Goal: Book appointment/travel/reservation: Book appointment/travel/reservation

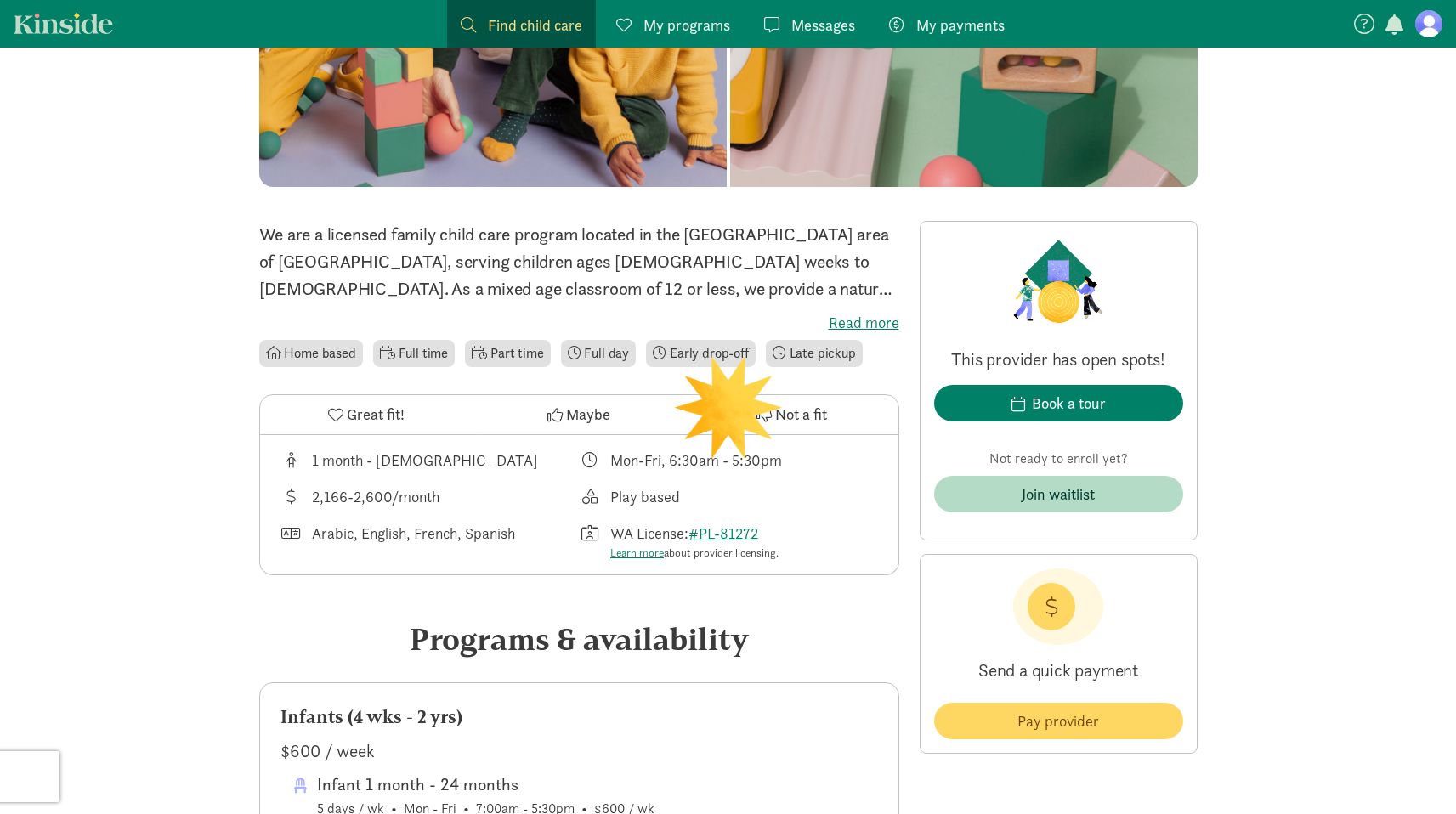
scroll to position [297, 0]
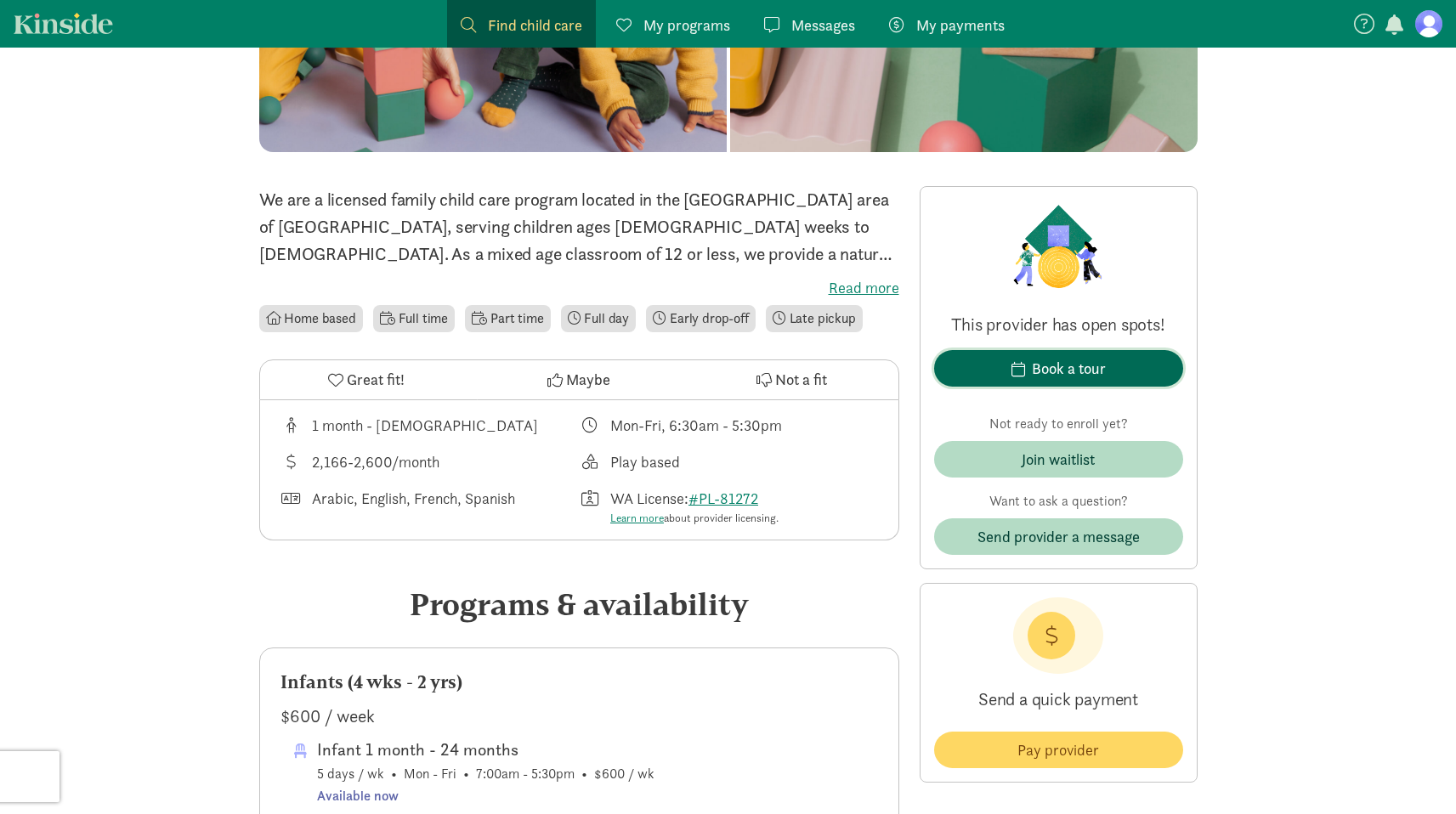
click at [1057, 363] on div "Book a tour" at bounding box center [1068, 368] width 74 height 23
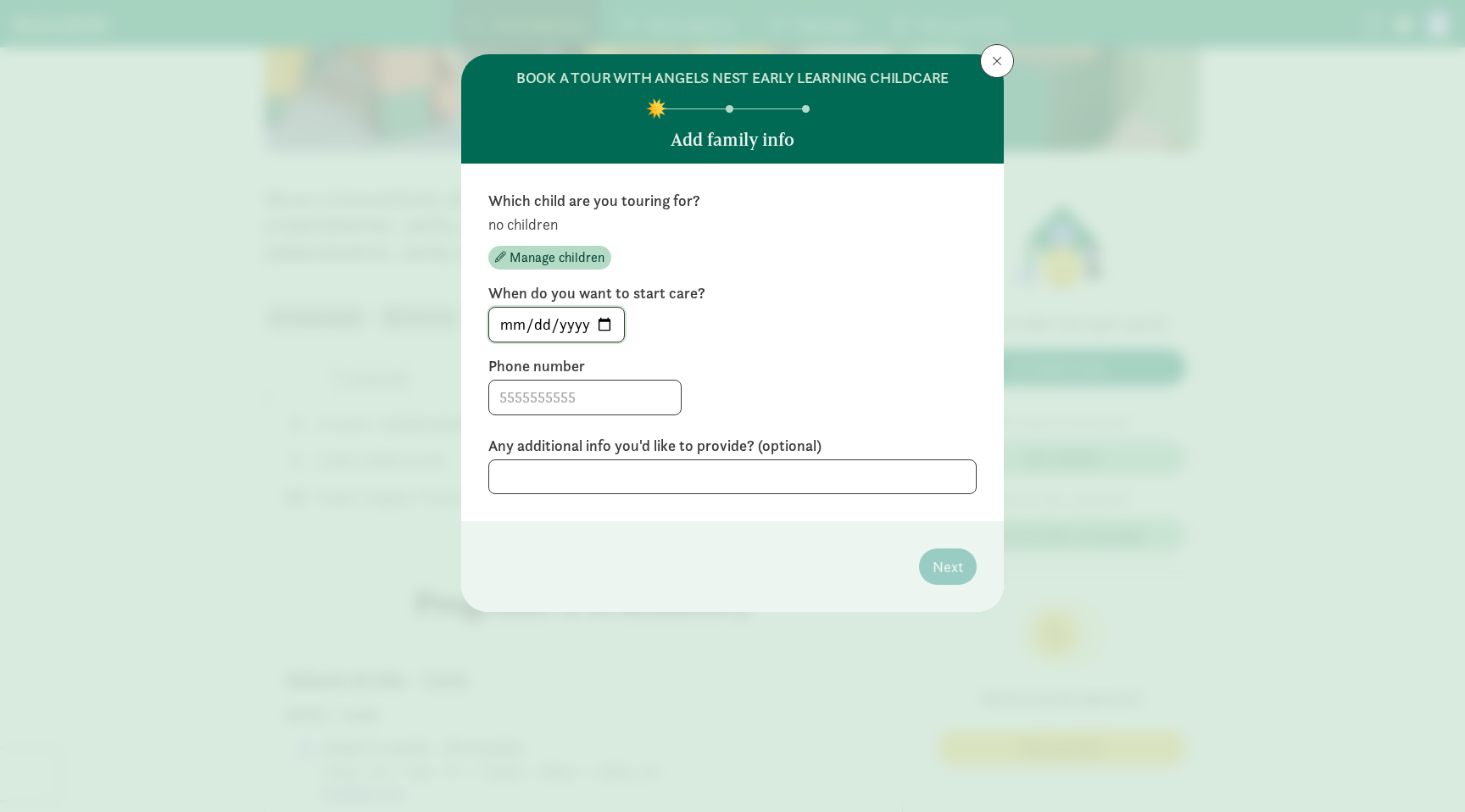
click at [603, 325] on input "[DATE]" at bounding box center [556, 324] width 135 height 34
type input "[DATE]"
click at [563, 399] on input at bounding box center [585, 398] width 192 height 34
type input "8584445851"
type textarea "I would like to visit in person next week if available"
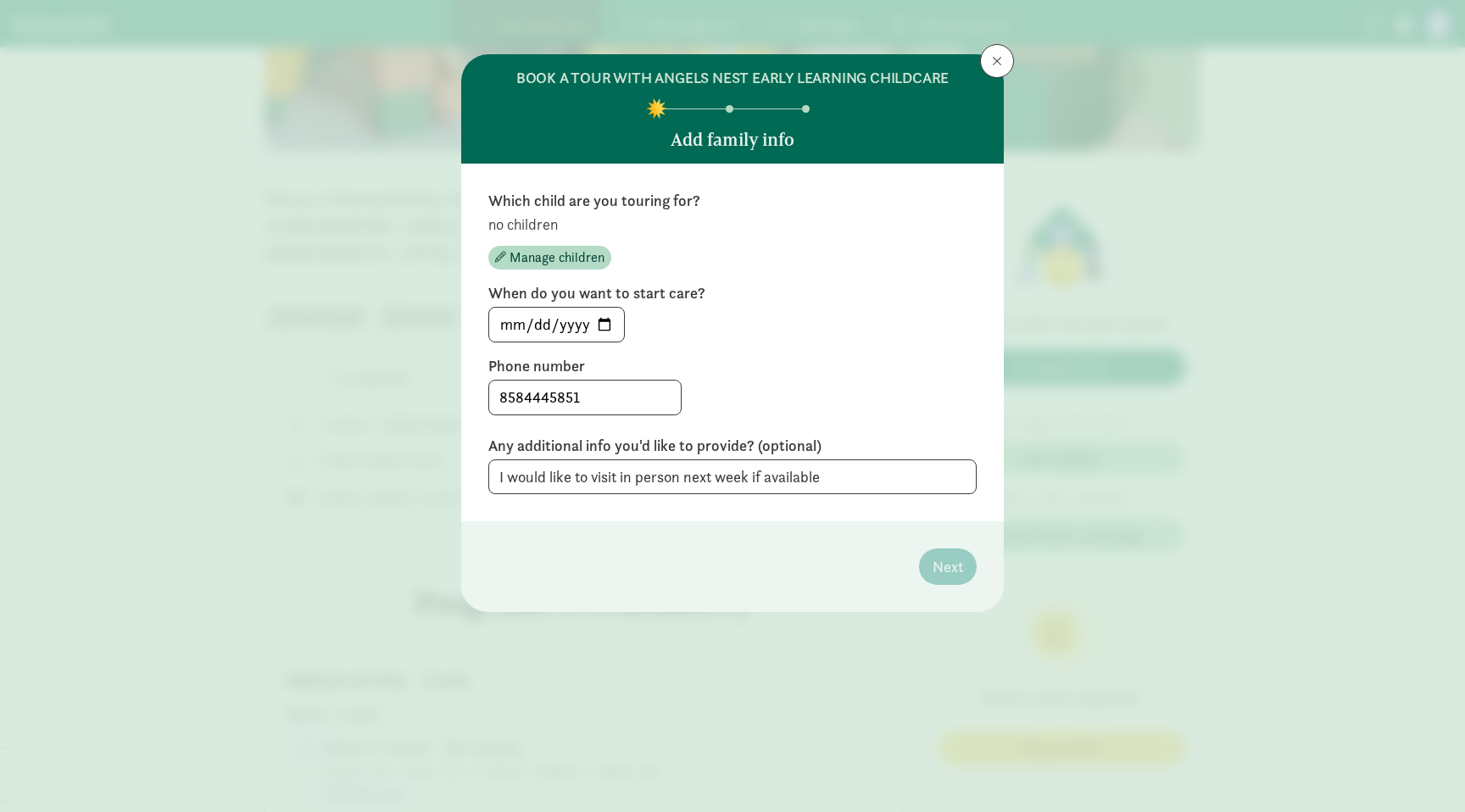
click at [822, 403] on div "8584445851" at bounding box center [733, 397] width 489 height 35
click at [556, 327] on input "[DATE]" at bounding box center [556, 324] width 135 height 34
click at [676, 338] on div "[DATE]" at bounding box center [733, 324] width 489 height 35
click at [563, 254] on span "Manage children" at bounding box center [556, 257] width 94 height 20
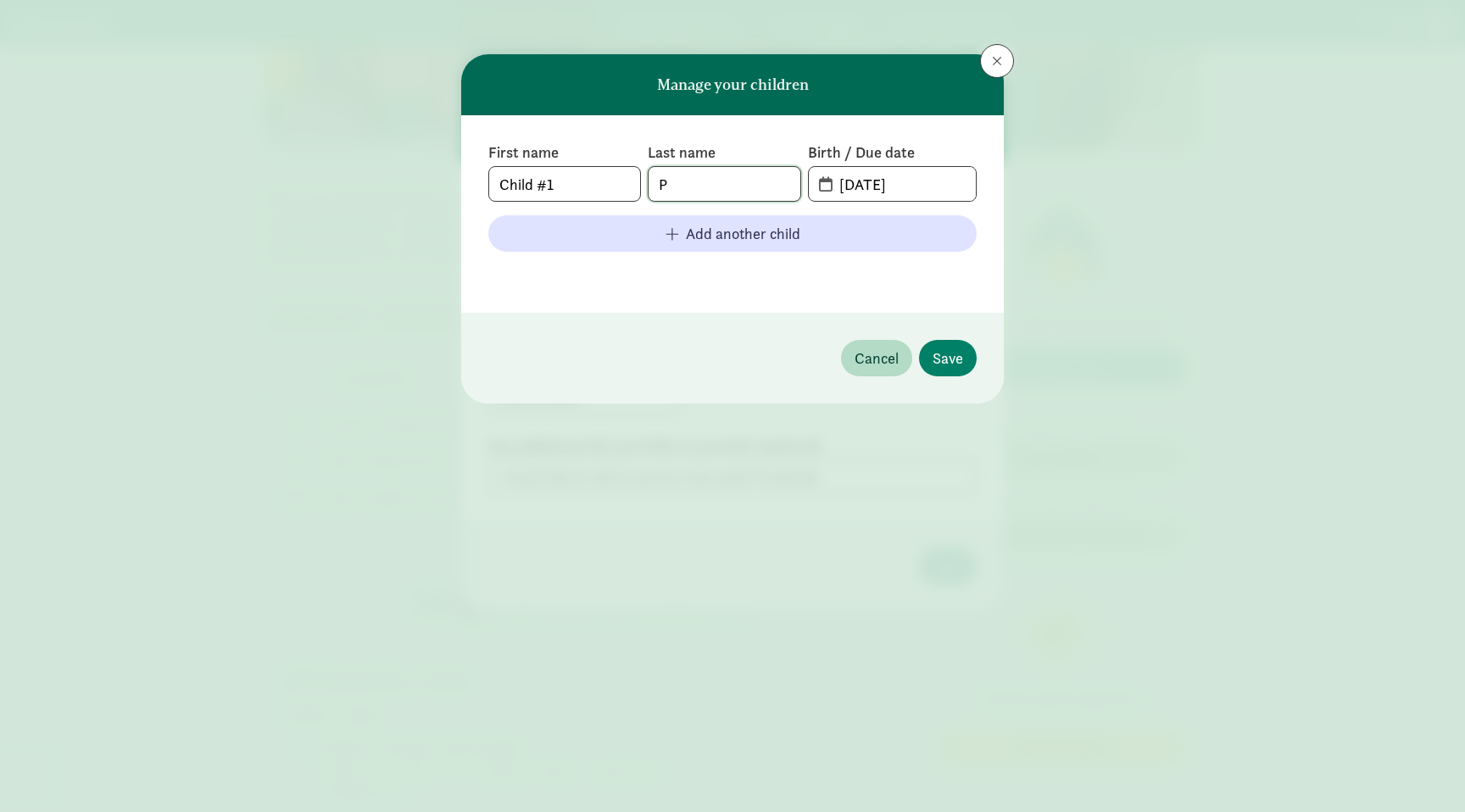
click at [701, 183] on input "P" at bounding box center [724, 184] width 151 height 34
type input "[PERSON_NAME]"
click at [886, 186] on input "[DATE]" at bounding box center [903, 184] width 147 height 34
click at [836, 185] on input "[DATE]" at bounding box center [903, 184] width 147 height 34
click at [825, 181] on span "[DATE]" at bounding box center [891, 184] width 167 height 34
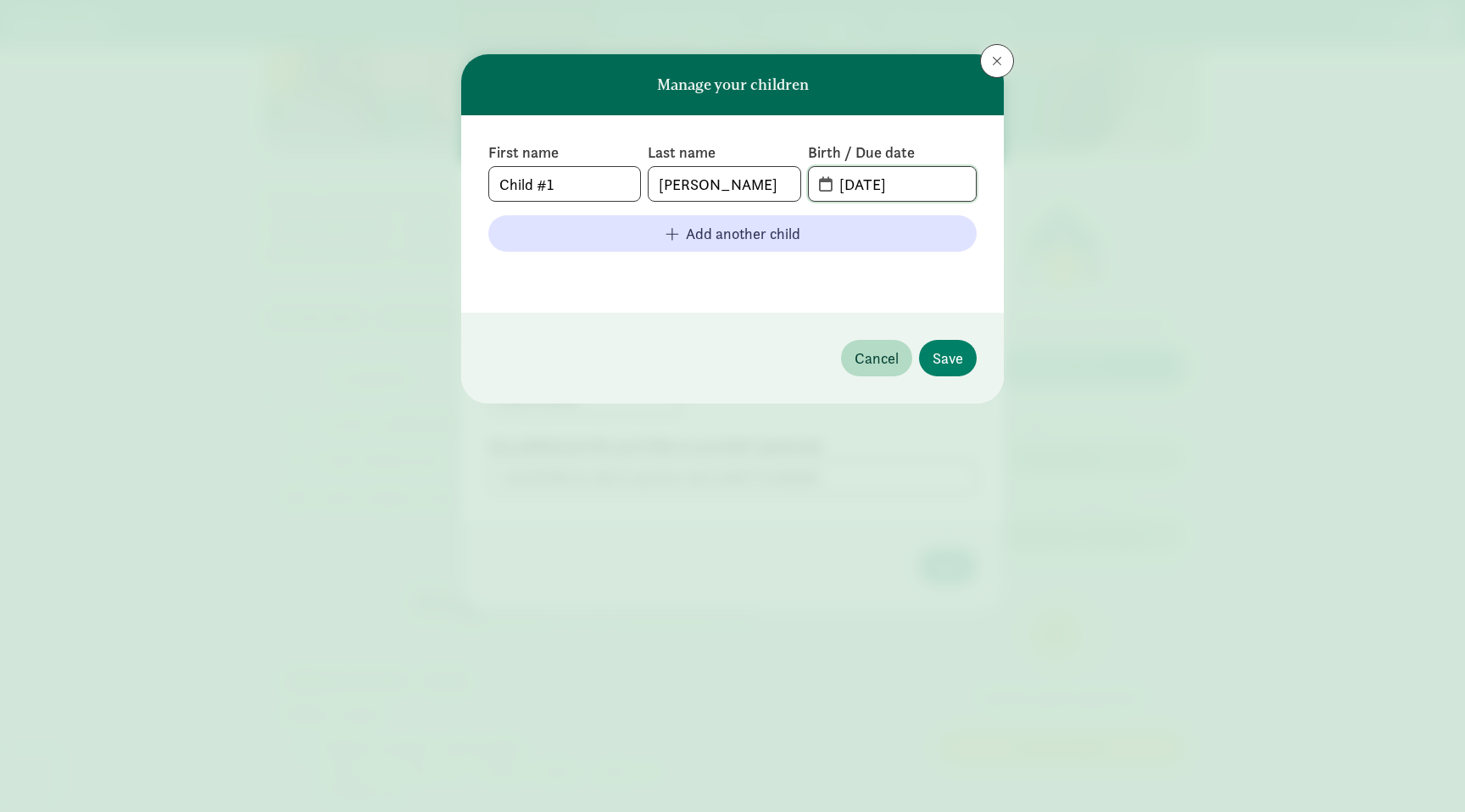
drag, startPoint x: 903, startPoint y: 181, endPoint x: 765, endPoint y: 177, distance: 138.1
click at [765, 178] on div "First name Child #1 Last name [PERSON_NAME] Birth / Due date [DATE]" at bounding box center [733, 172] width 489 height 59
type input "[DATE]"
click at [528, 187] on input "Child #1" at bounding box center [565, 184] width 151 height 34
type input "Name TBD"
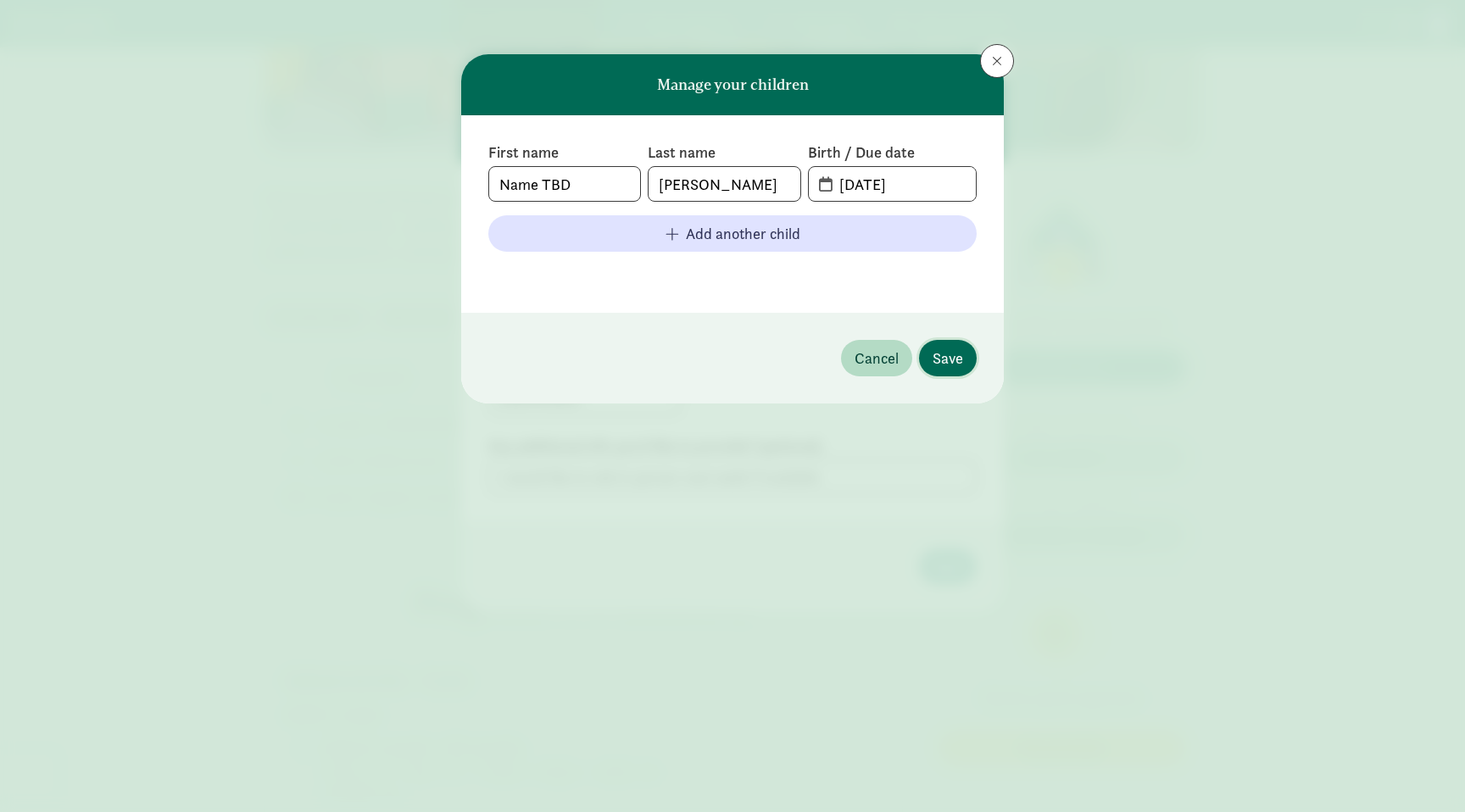
click at [942, 353] on span "Save" at bounding box center [948, 358] width 31 height 23
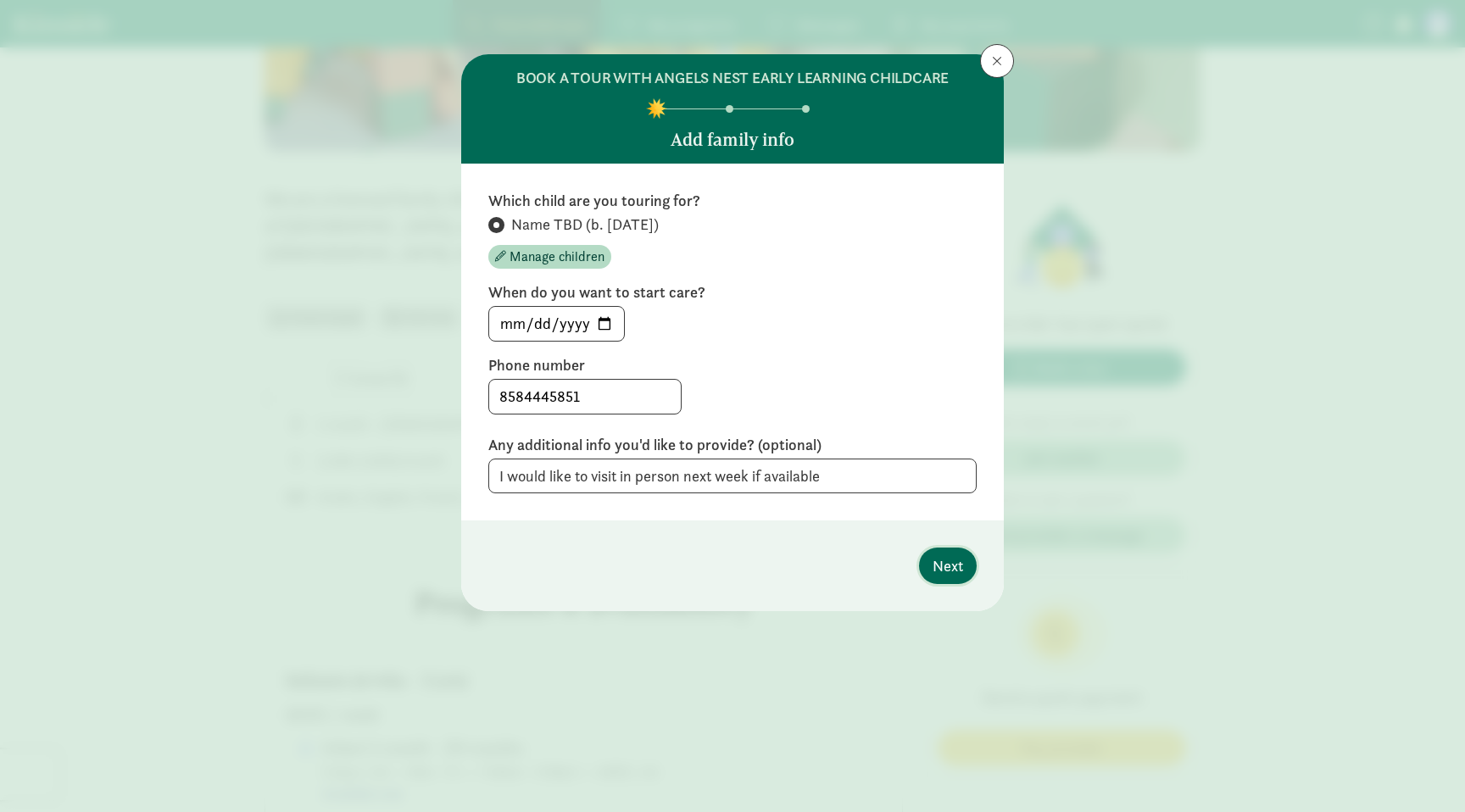
click at [953, 573] on span "Next" at bounding box center [948, 566] width 31 height 23
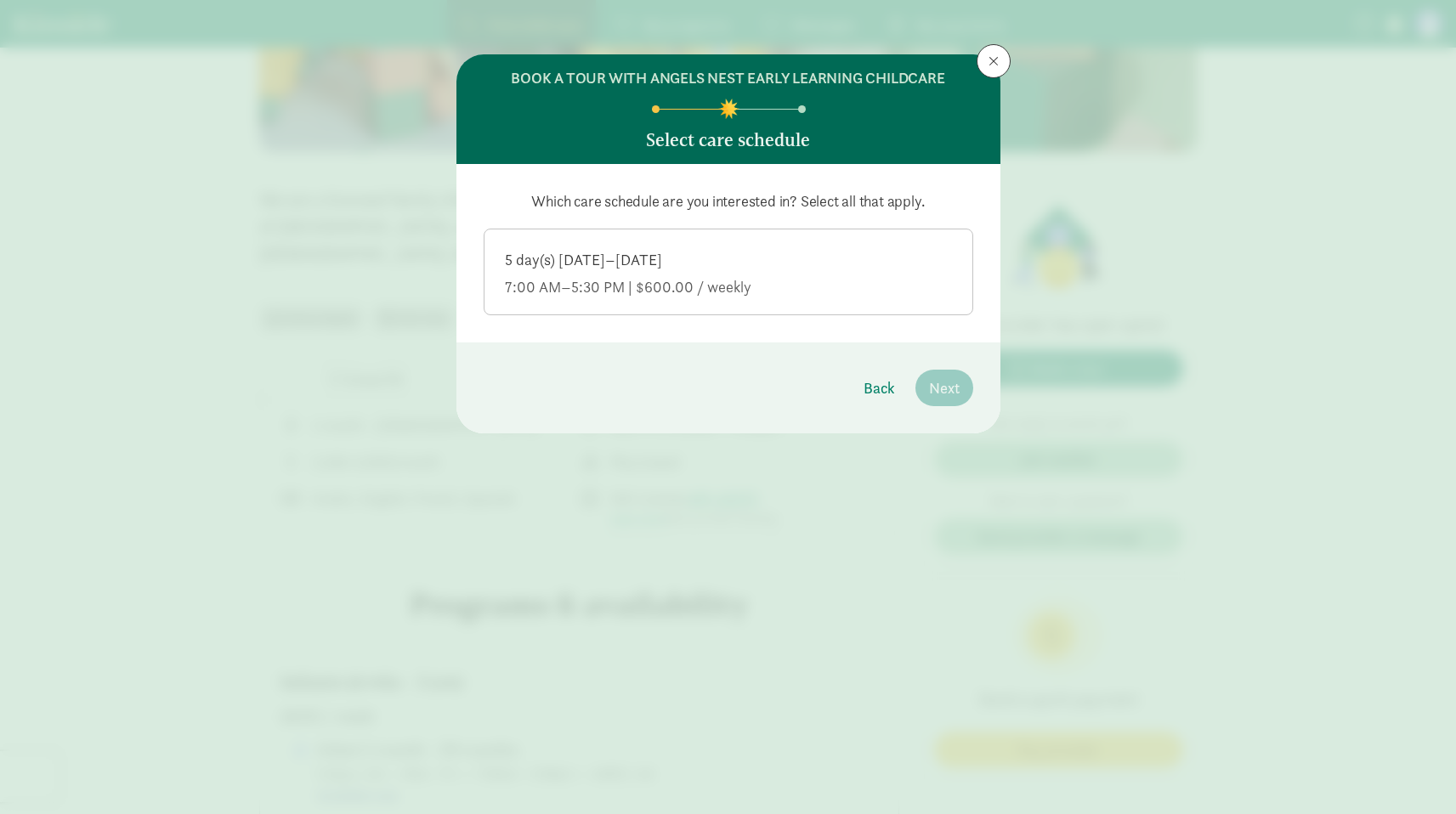
click at [589, 286] on div "7:00 AM–5:30 PM | $600.00 / weekly" at bounding box center [728, 287] width 447 height 20
click at [0, 0] on input "5 day(s) [DATE]–[DATE] 7:00 AM–5:30 PM | $600.00 / weekly" at bounding box center [0, 0] width 0 height 0
click at [952, 387] on span "Next" at bounding box center [944, 388] width 31 height 23
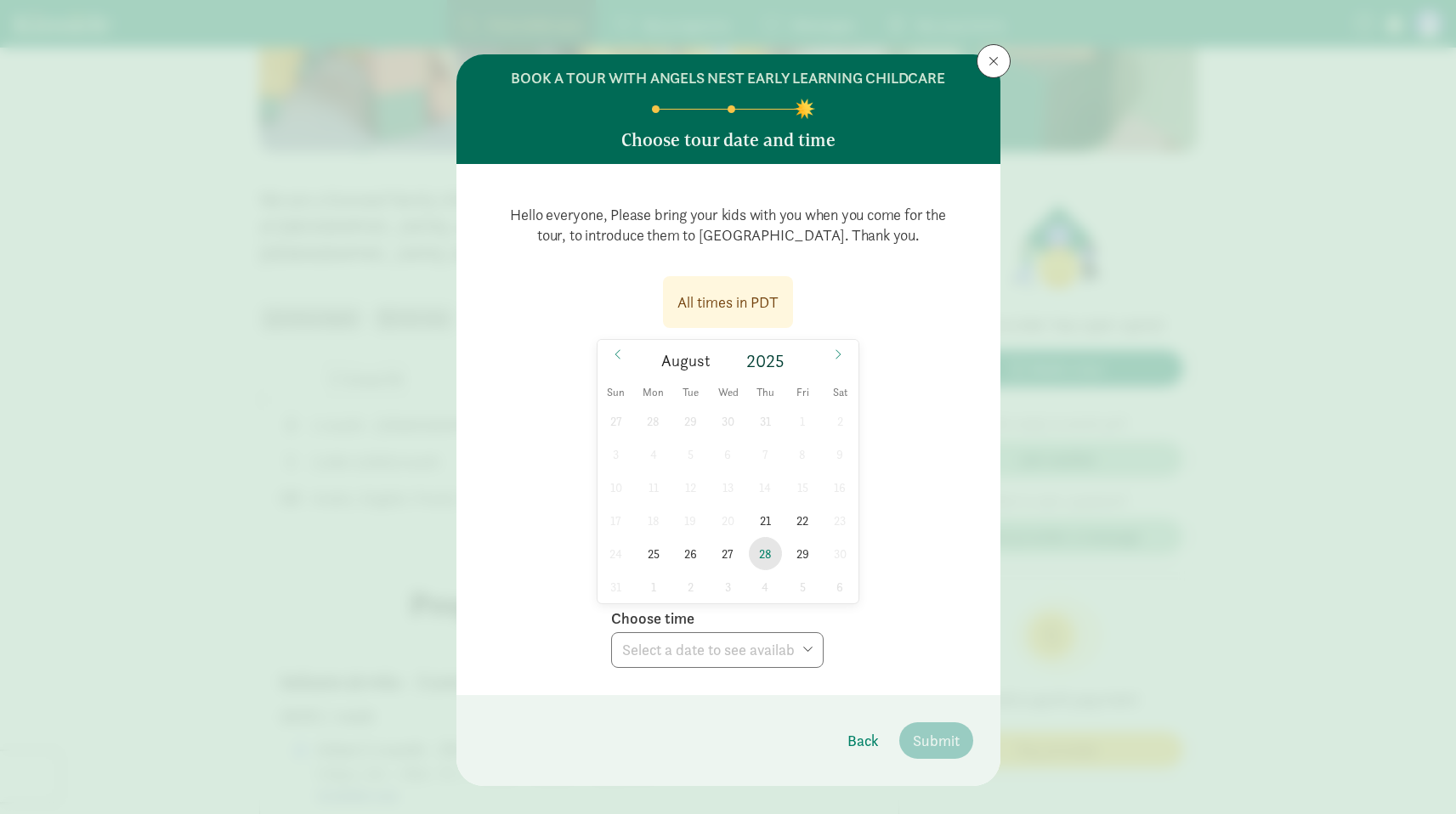
click at [758, 558] on span "28" at bounding box center [765, 553] width 33 height 33
click at [737, 658] on select "Choose time 05:00 PM 05:30 PM" at bounding box center [717, 649] width 212 height 35
click at [727, 554] on span "27" at bounding box center [728, 553] width 33 height 33
click at [696, 659] on select "Choose time 05:00 PM 05:30 PM" at bounding box center [717, 649] width 212 height 35
select select "[DATE]T17:00:00.000-07:00"
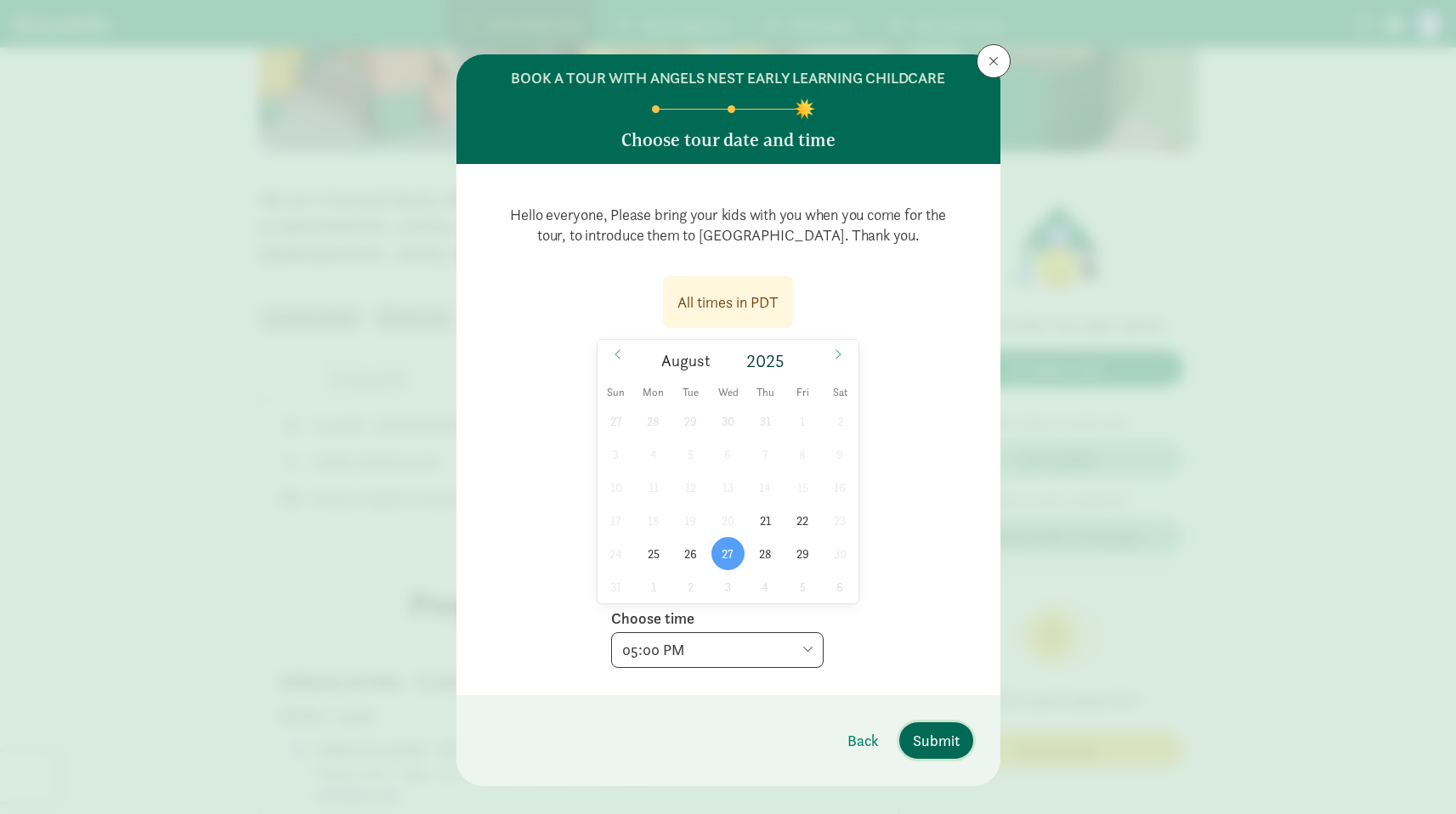
click at [925, 740] on span "Submit" at bounding box center [936, 740] width 47 height 23
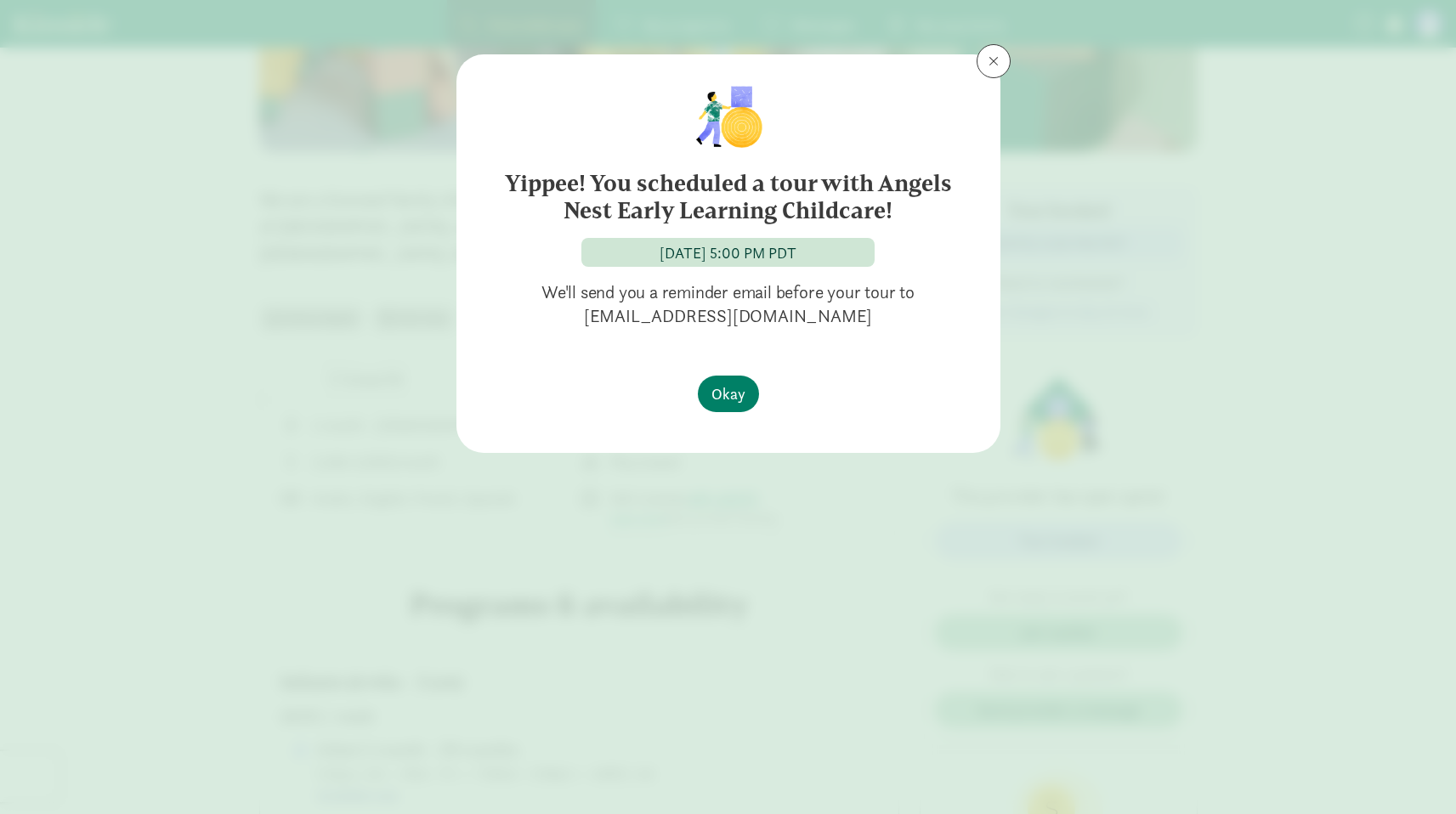
drag, startPoint x: 880, startPoint y: 212, endPoint x: 880, endPoint y: 187, distance: 25.0
click at [880, 187] on h6 "Yippee! You scheduled a tour with Angels Nest Early Learning Childcare!" at bounding box center [728, 197] width 475 height 55
copy h6 "Angels Nest Early Learning Childcare"
click at [991, 60] on span at bounding box center [993, 61] width 11 height 13
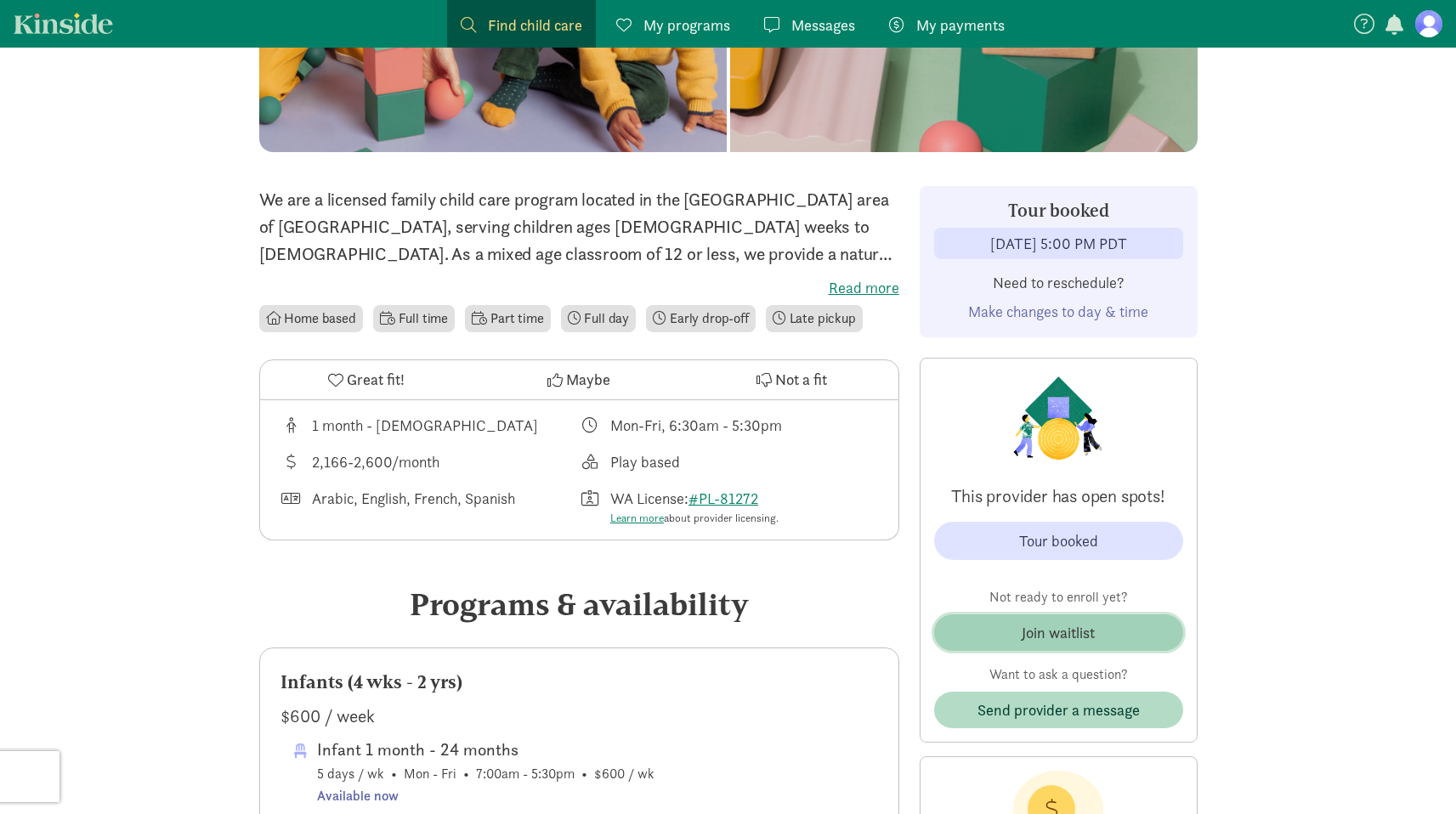
click at [1073, 630] on div "Join waitlist" at bounding box center [1058, 632] width 73 height 23
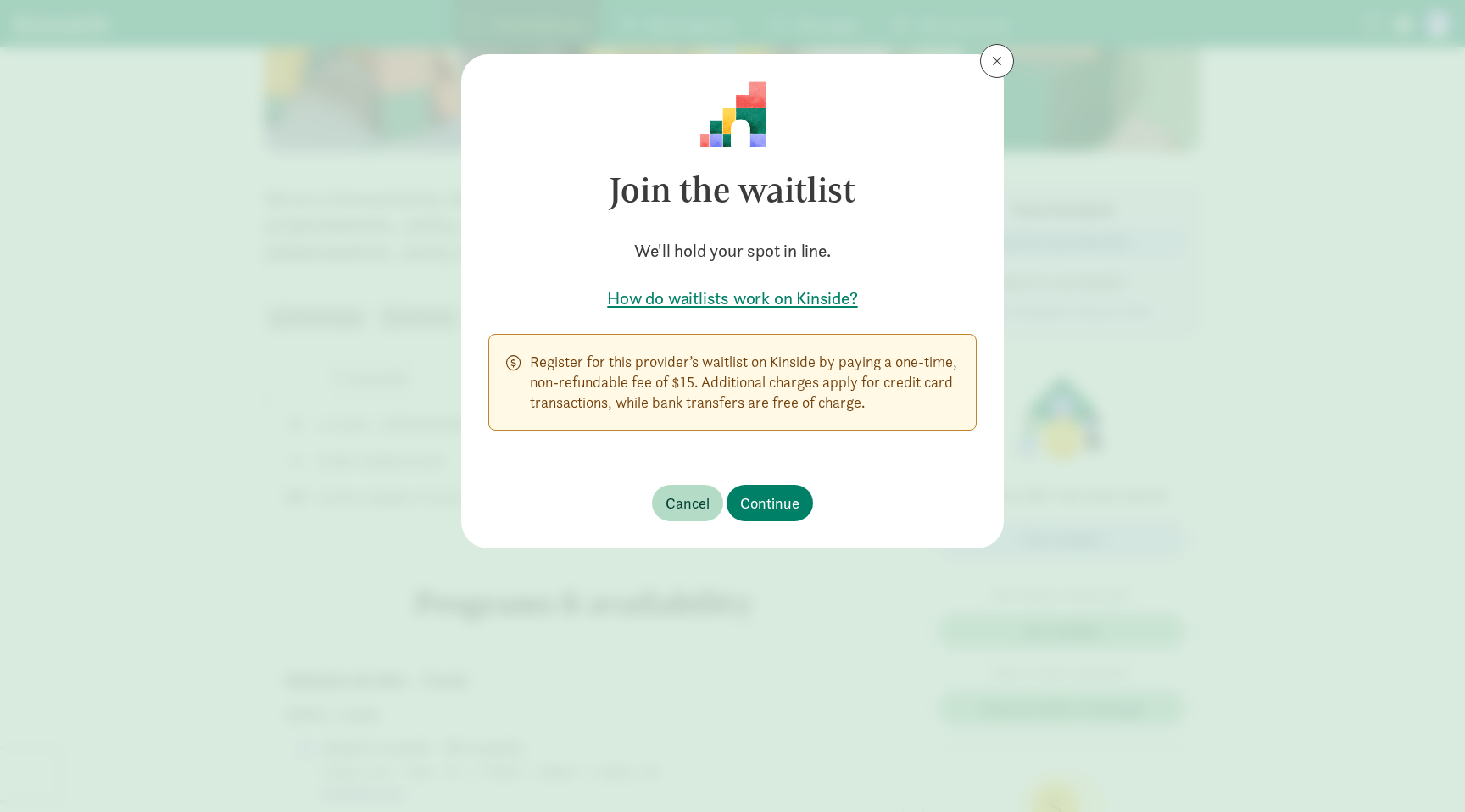
drag, startPoint x: 759, startPoint y: 363, endPoint x: 846, endPoint y: 398, distance: 93.8
click at [846, 398] on p "Register for this provider’s waitlist on Kinside by paying a one-time, non-refu…" at bounding box center [743, 383] width 429 height 61
click at [846, 397] on p "Register for this provider’s waitlist on Kinside by paying a one-time, non-refu…" at bounding box center [743, 383] width 429 height 61
click at [824, 299] on h5 "How do waitlists work on Kinside?" at bounding box center [733, 298] width 489 height 24
click at [766, 504] on span "Continue" at bounding box center [769, 503] width 59 height 23
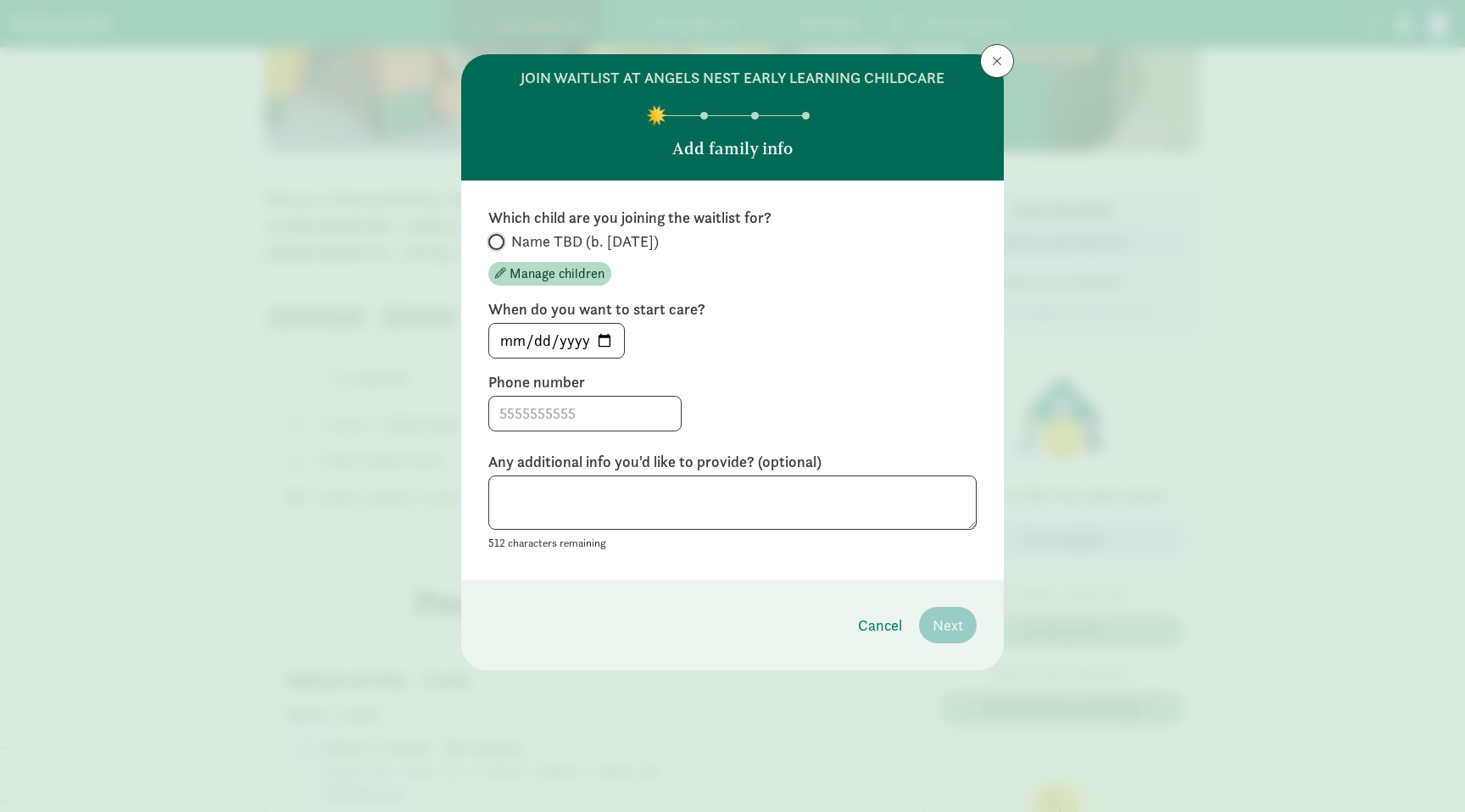
click at [497, 241] on input "Name TBD (b. [DATE])" at bounding box center [494, 242] width 11 height 11
radio input "true"
click at [605, 337] on input "[DATE]" at bounding box center [556, 341] width 135 height 34
click at [574, 361] on div "Which child are you joining the waitlist for? Name TBD (b. [DATE]) Manage child…" at bounding box center [733, 381] width 489 height 345
click at [574, 338] on input "[DATE]" at bounding box center [556, 341] width 135 height 34
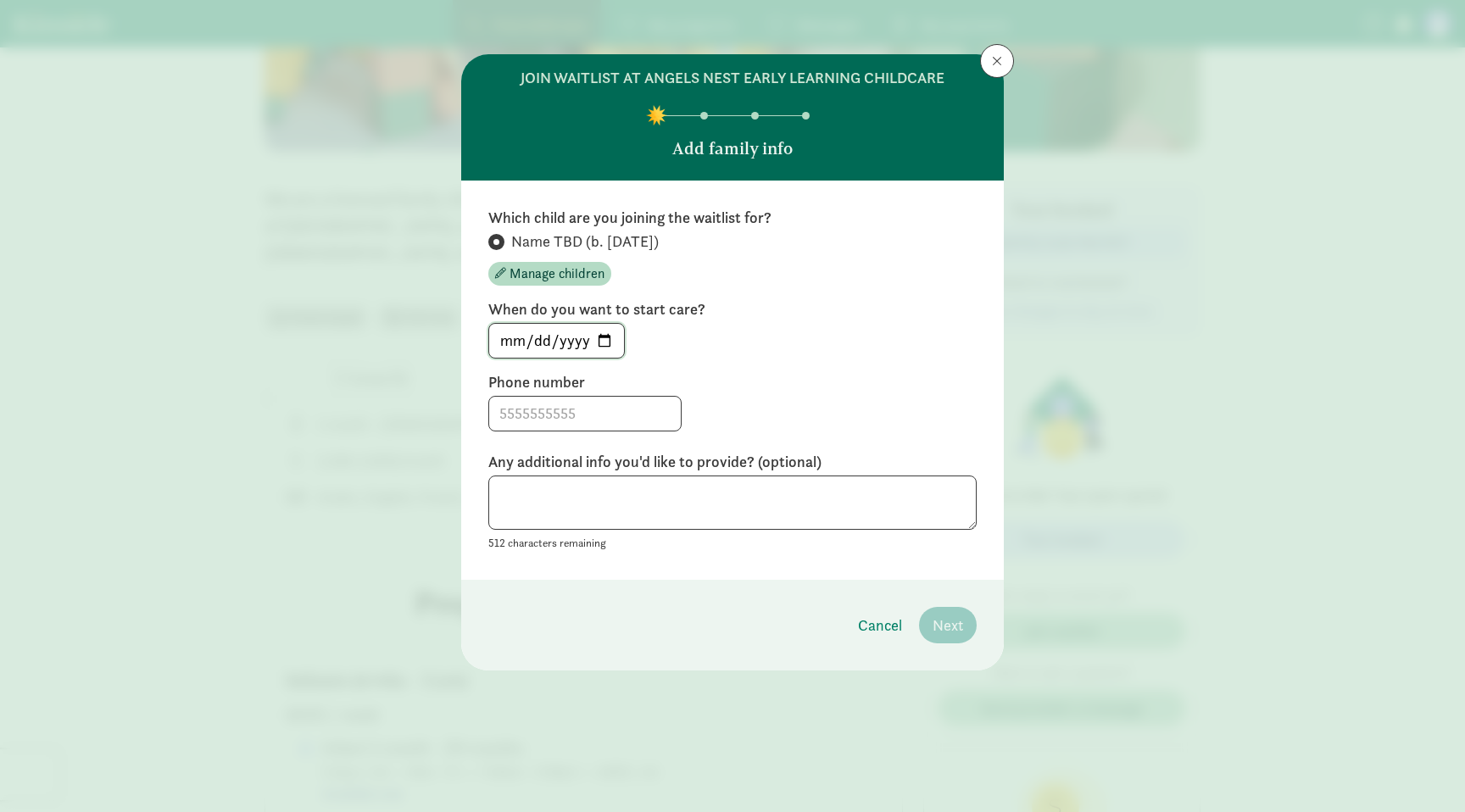
click at [611, 329] on input "[DATE]" at bounding box center [556, 341] width 135 height 34
click at [606, 342] on input "[DATE]" at bounding box center [556, 341] width 135 height 34
type input "[DATE]"
click at [713, 421] on div at bounding box center [733, 413] width 489 height 35
click at [577, 414] on input at bounding box center [585, 414] width 192 height 34
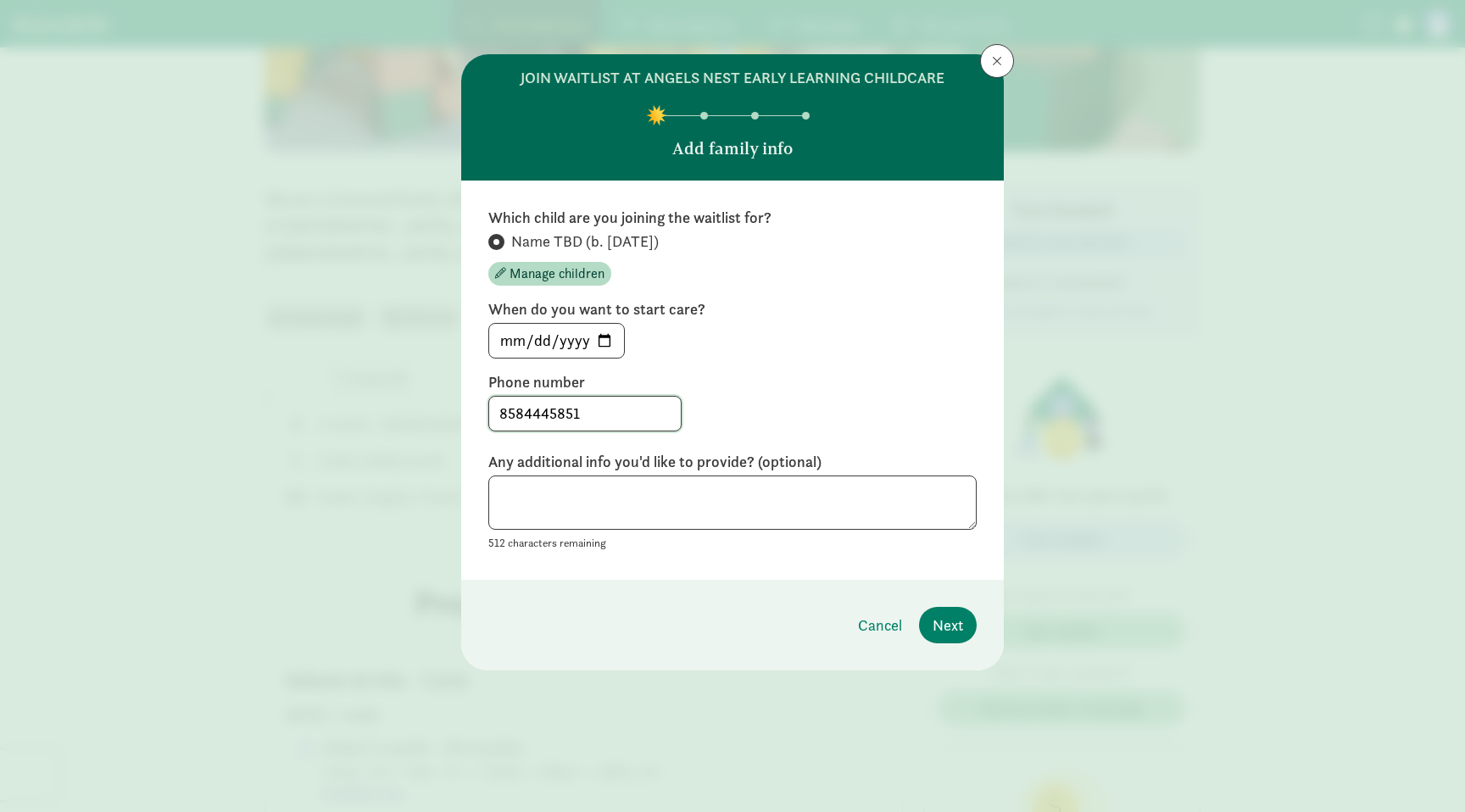
type input "8584445851"
type textarea "I've scheduled a tour for [DATE][DATE] 5pm."
click at [962, 623] on span "Next" at bounding box center [948, 625] width 31 height 23
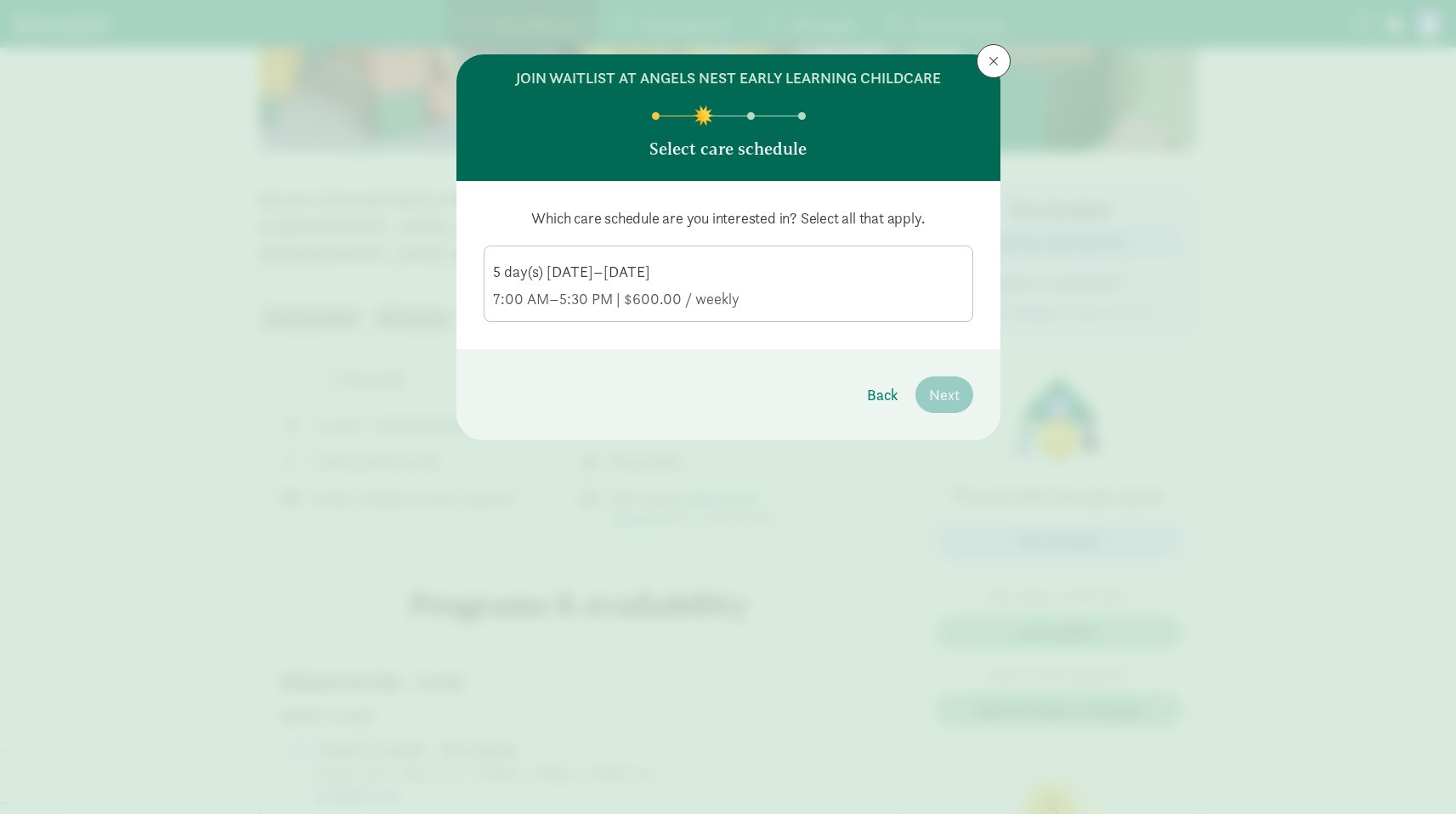
click at [844, 299] on div "7:00 AM–5:30 PM | $600.00 / weekly" at bounding box center [728, 298] width 471 height 20
click at [0, 0] on input "5 day(s) [DATE]–[DATE] 7:00 AM–5:30 PM | $600.00 / weekly" at bounding box center [0, 0] width 0 height 0
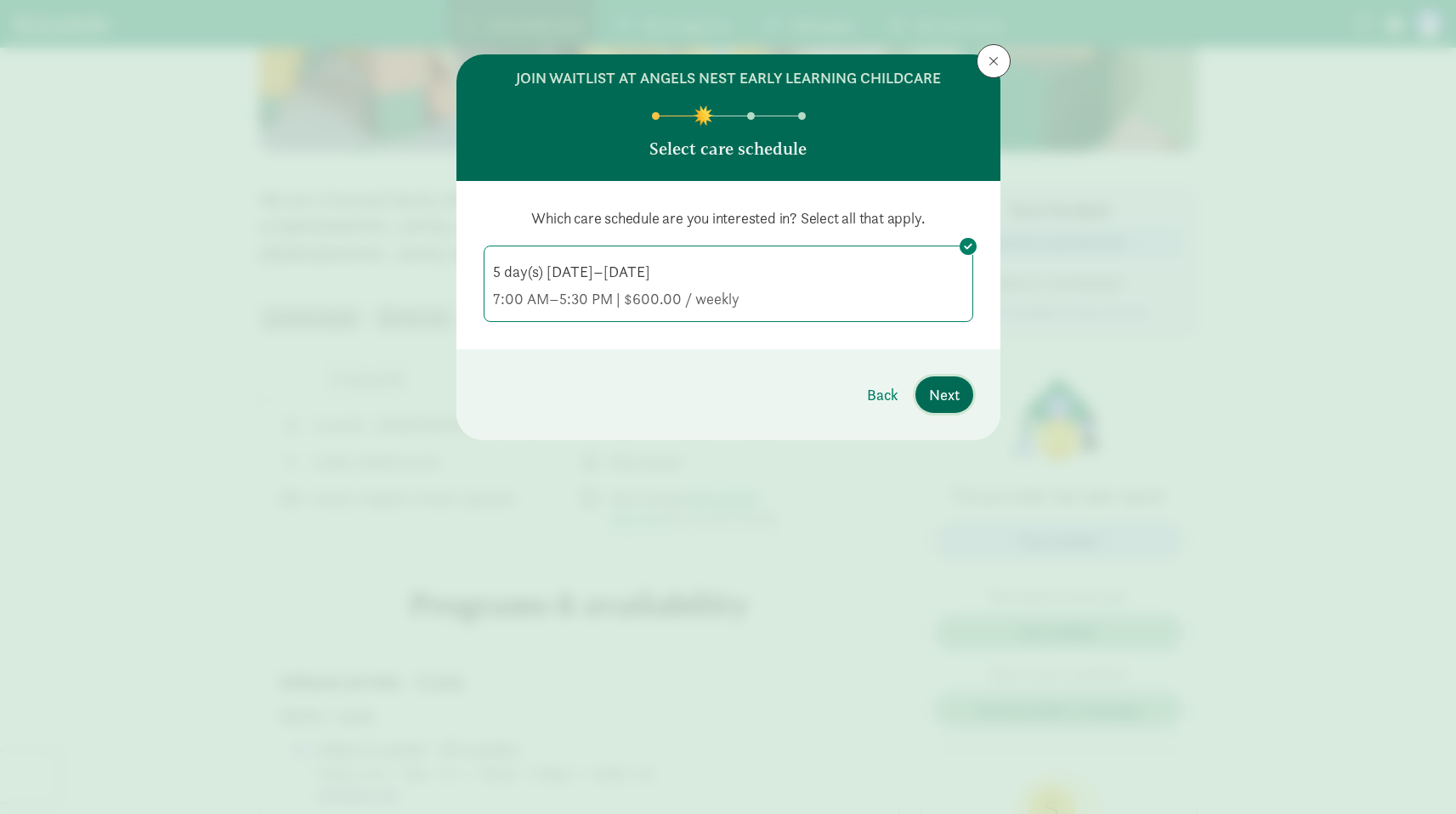
click at [950, 404] on span "Next" at bounding box center [944, 395] width 31 height 23
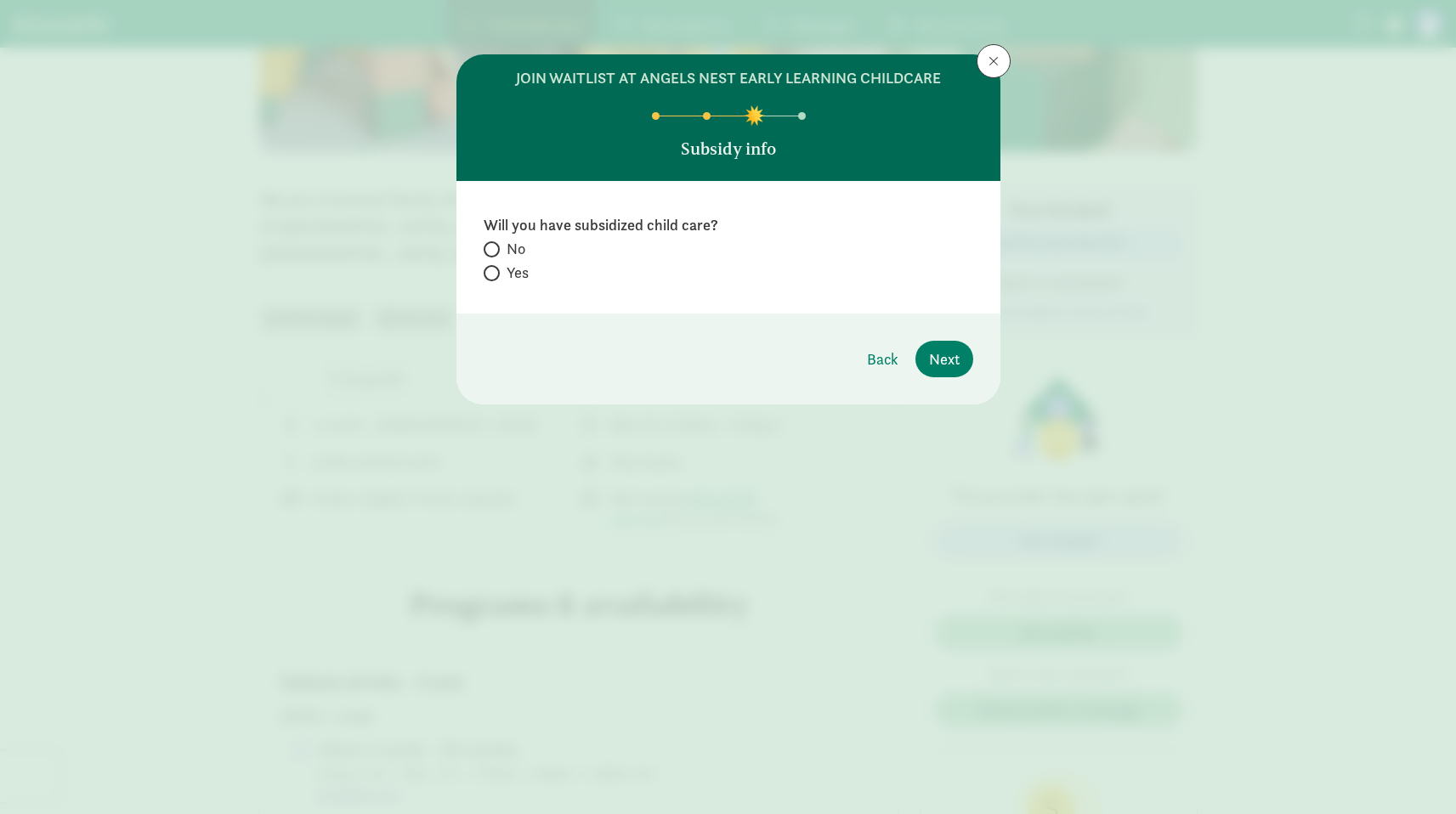
click at [508, 245] on span "No" at bounding box center [516, 249] width 19 height 20
click at [495, 245] on input "No" at bounding box center [489, 250] width 11 height 11
radio input "true"
click at [938, 359] on span "Next" at bounding box center [944, 359] width 31 height 23
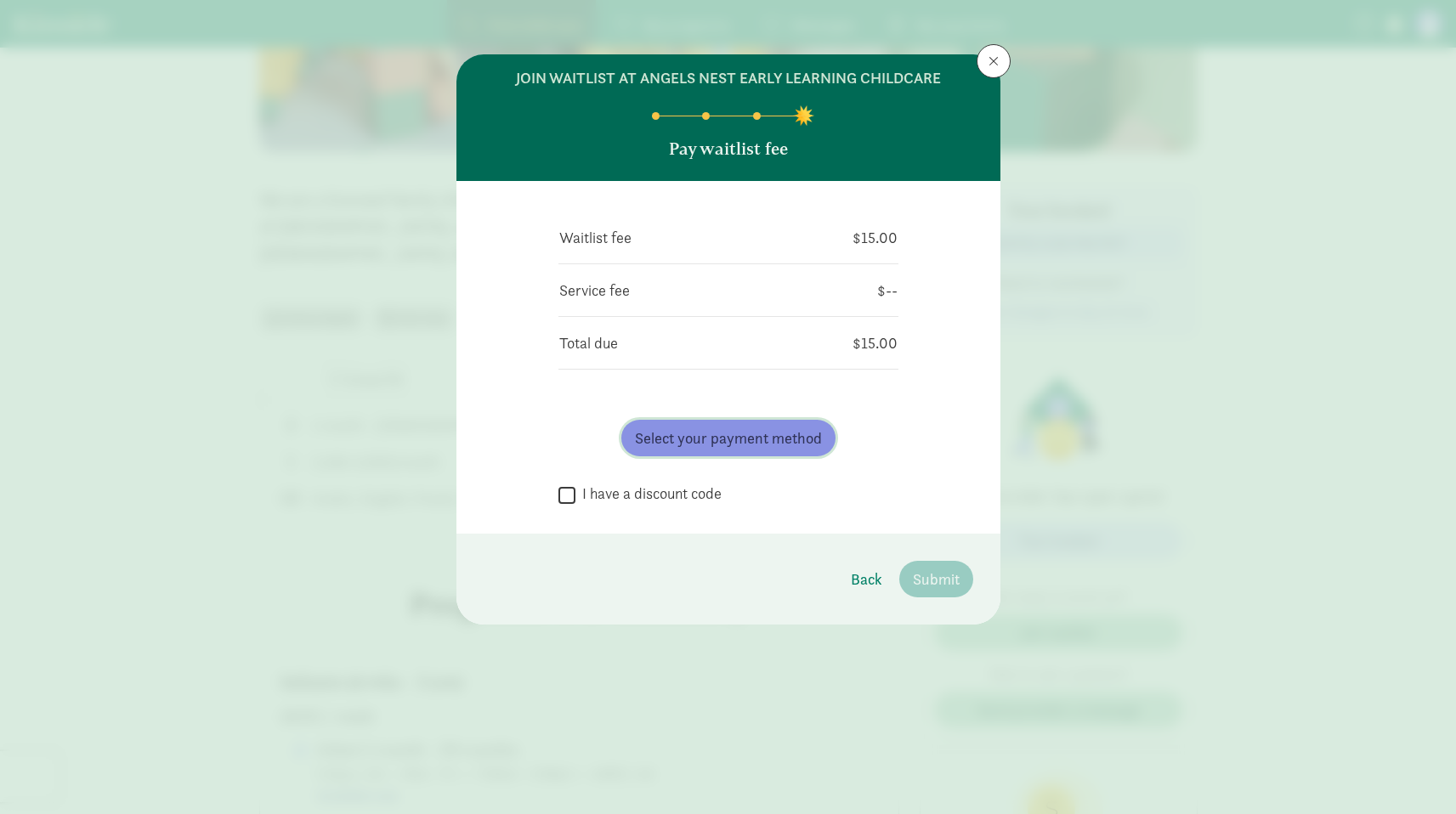
click at [666, 446] on span "Select your payment method" at bounding box center [728, 438] width 187 height 23
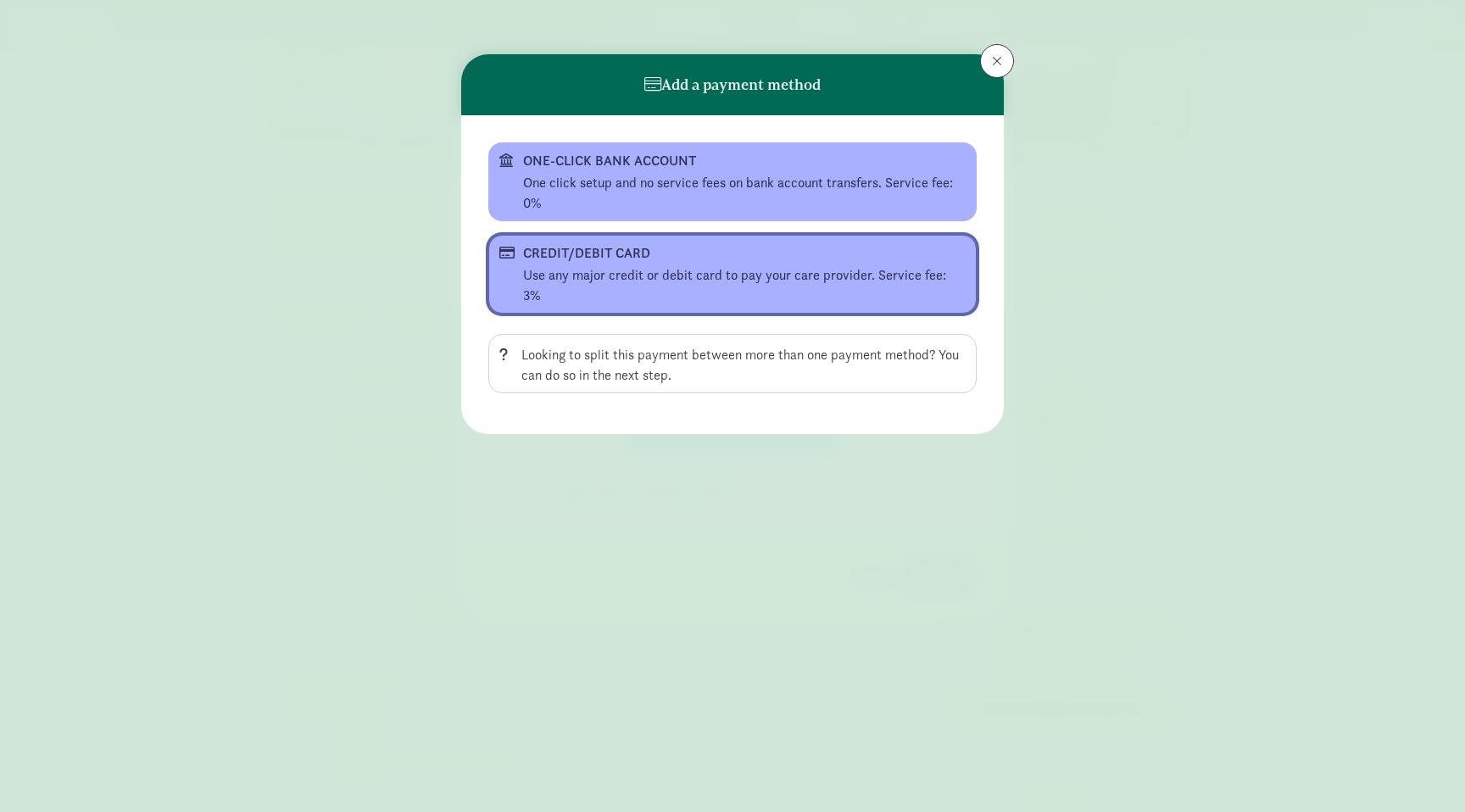
click at [600, 292] on button "CREDIT/DEBIT CARD Use any major credit or debit card to pay your care provider.…" at bounding box center [733, 274] width 489 height 79
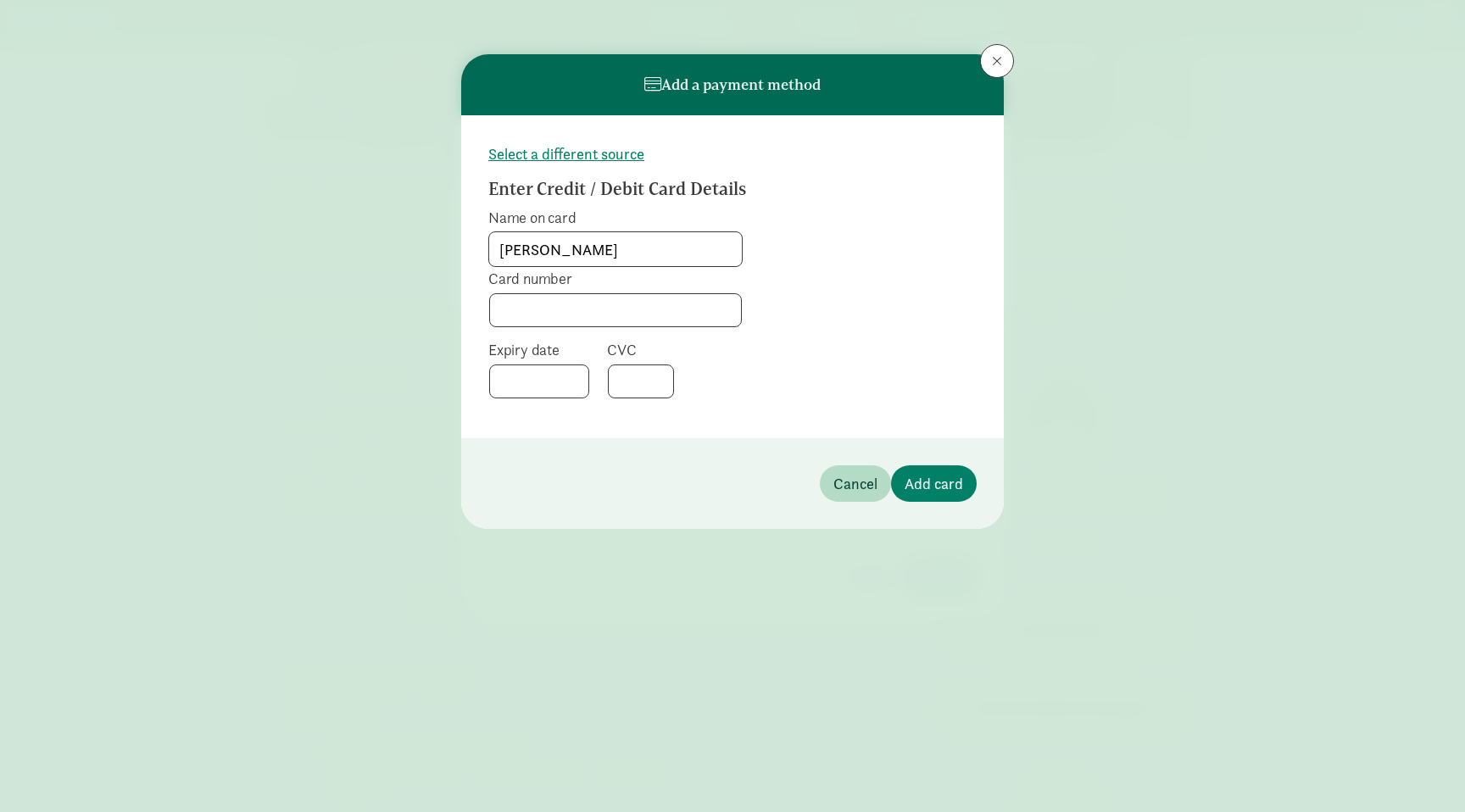
type input "[PERSON_NAME]"
click at [914, 468] on button "Add card" at bounding box center [934, 484] width 86 height 36
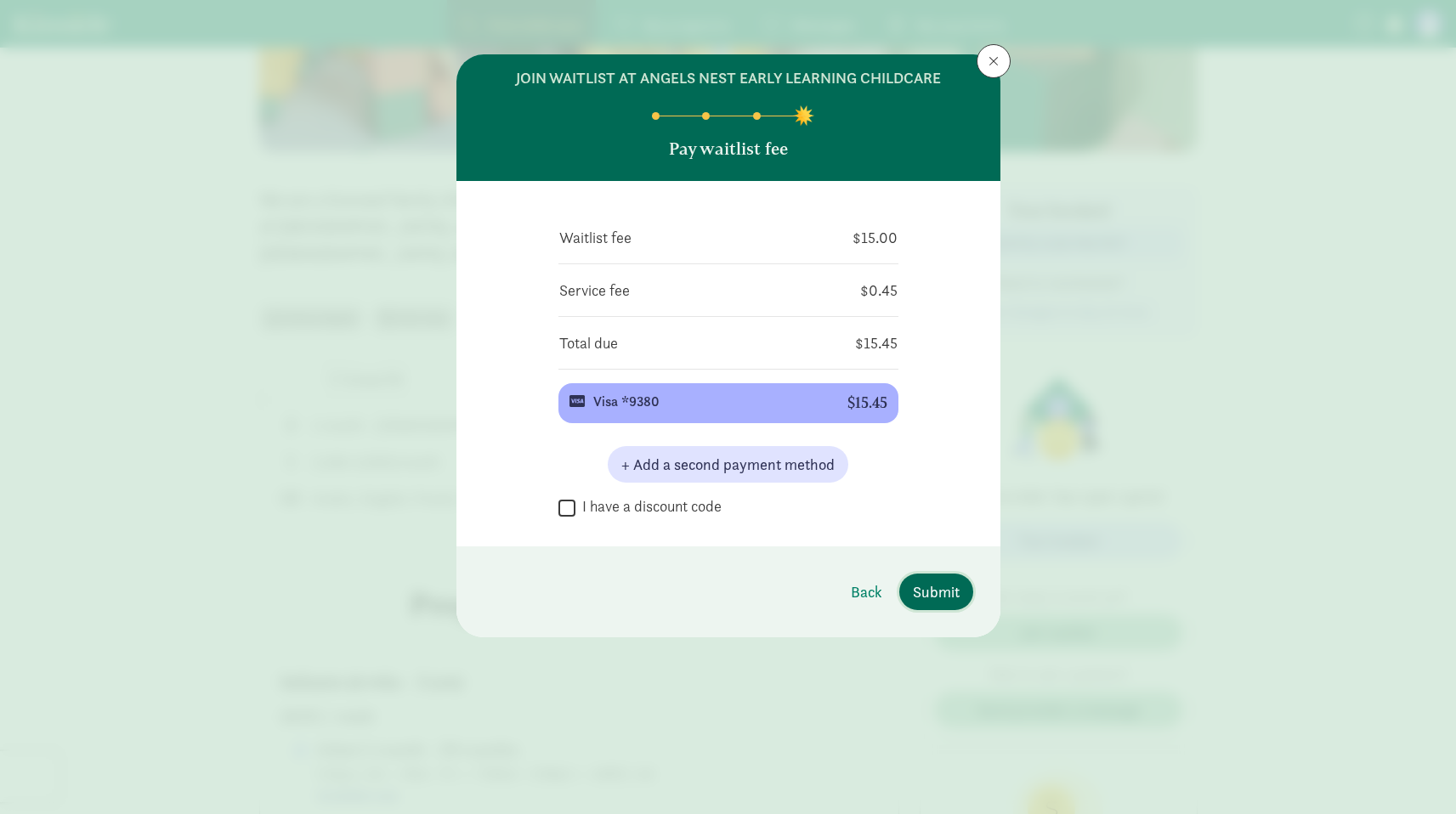
click at [938, 595] on span "Submit" at bounding box center [936, 592] width 47 height 23
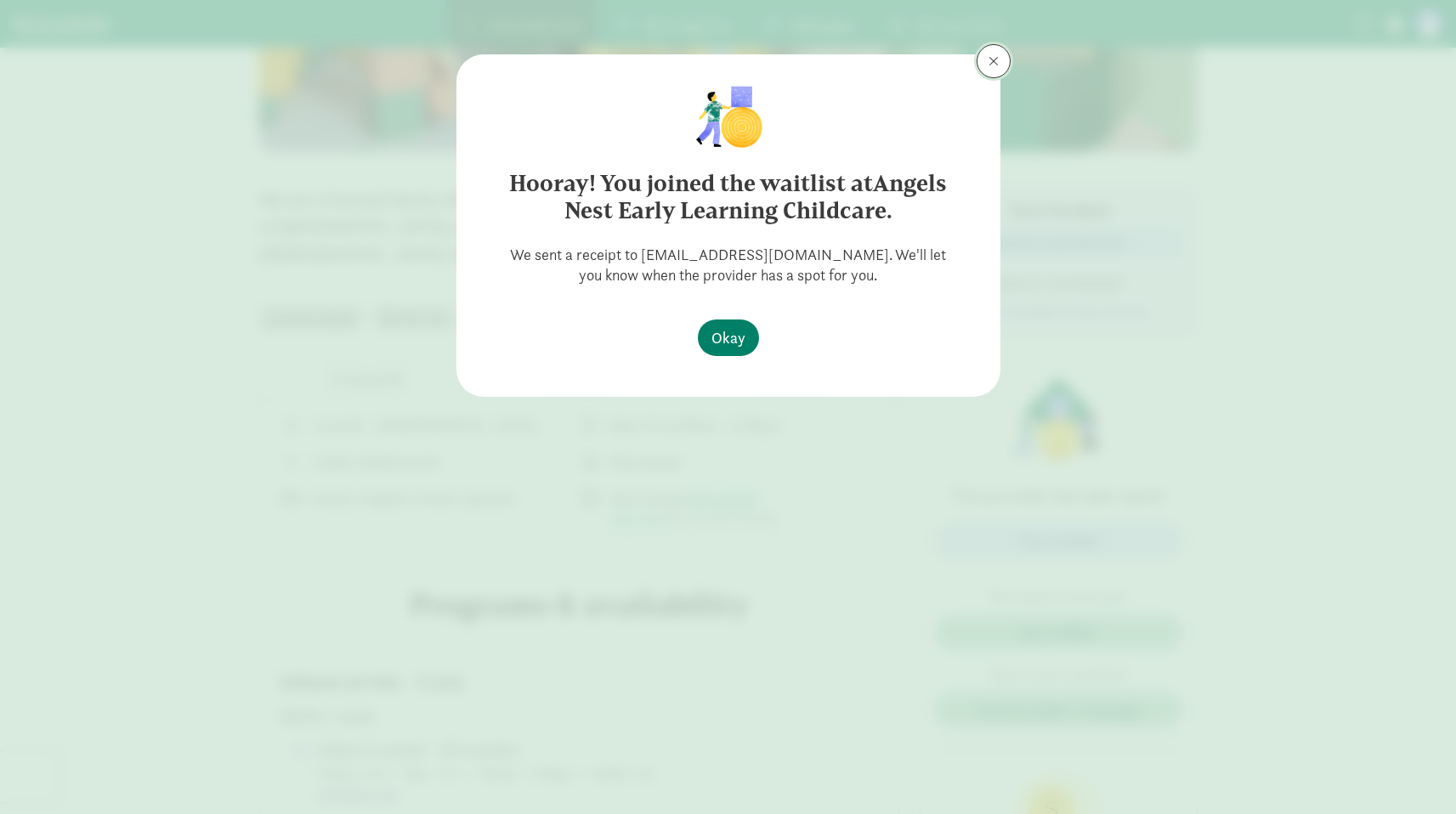
click at [998, 63] on span at bounding box center [993, 61] width 11 height 13
